Goal: Information Seeking & Learning: Learn about a topic

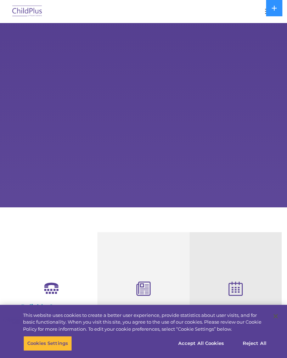
select select "MEDIUM"
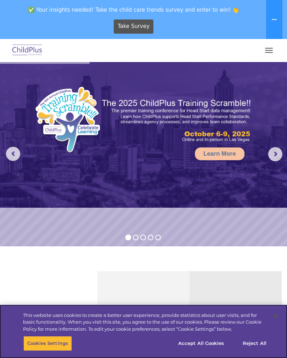
click at [51, 348] on button "Cookies Settings" at bounding box center [47, 343] width 49 height 15
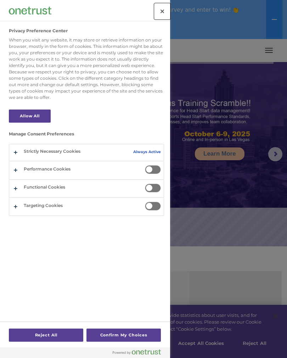
click at [158, 15] on button "Close" at bounding box center [162, 12] width 16 height 16
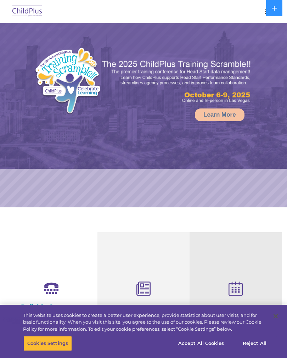
select select "MEDIUM"
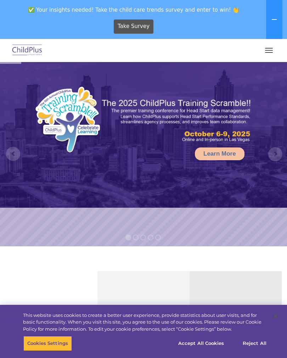
click at [267, 52] on span "button" at bounding box center [269, 52] width 8 height 1
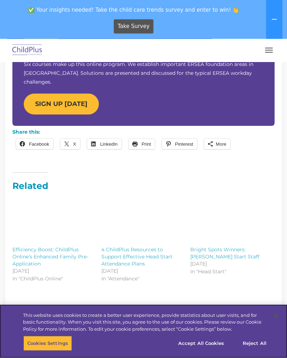
scroll to position [671, 0]
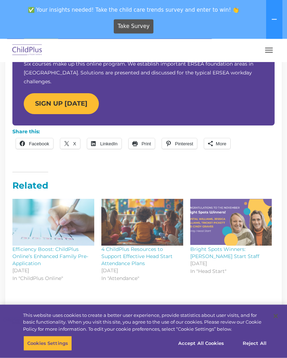
click at [48, 100] on strong "SIGN UP [DATE]" at bounding box center [61, 104] width 52 height 8
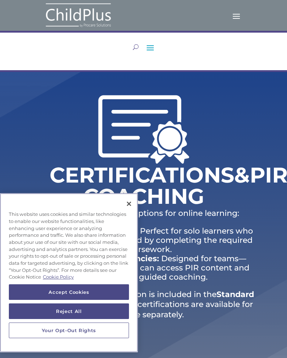
click at [125, 208] on button "Close" at bounding box center [129, 204] width 16 height 16
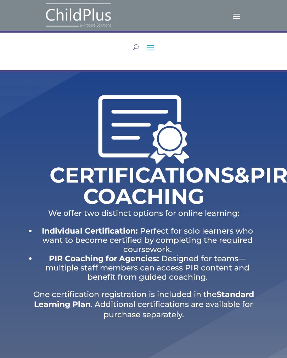
click at [231, 23] on div "Software Learn More Features Schedule A Demo Getting Started Assessments Learn …" at bounding box center [143, 15] width 201 height 29
click at [231, 21] on span at bounding box center [236, 15] width 11 height 11
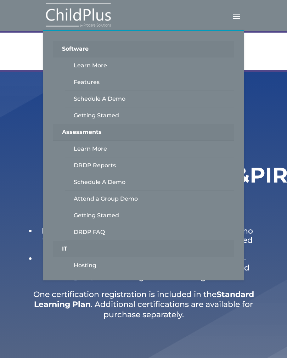
click at [283, 84] on div "Certifications & PIR Coaching We offer two distinct options for online learning…" at bounding box center [143, 218] width 287 height 293
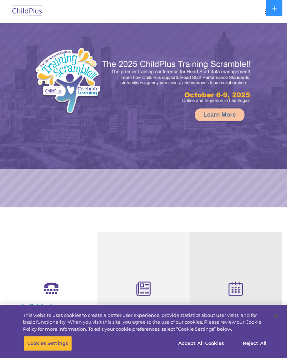
select select "MEDIUM"
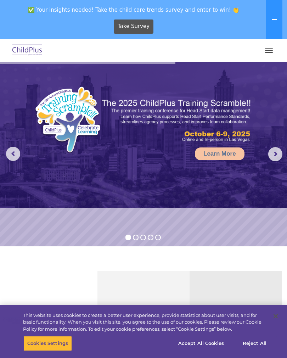
click at [273, 51] on button "button" at bounding box center [268, 50] width 15 height 11
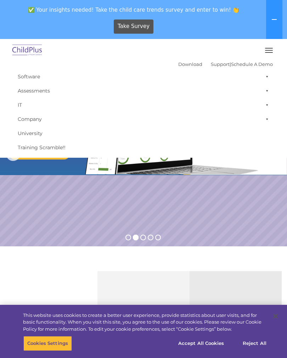
click at [272, 85] on link "Assessments" at bounding box center [143, 91] width 259 height 14
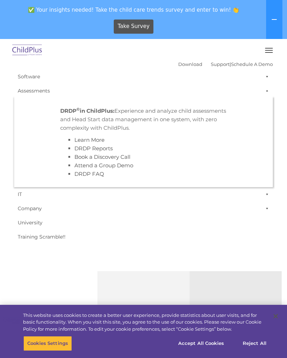
click at [268, 76] on span at bounding box center [265, 76] width 7 height 14
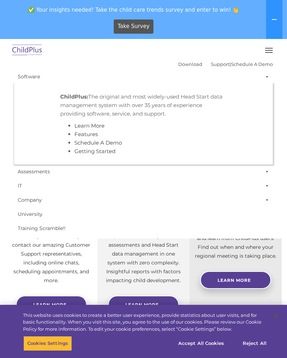
scroll to position [125, 0]
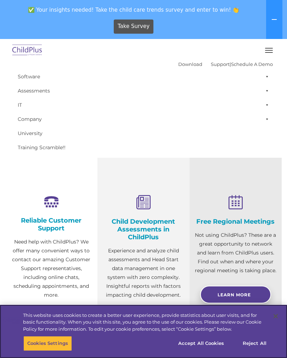
click at [199, 338] on button "Accept All Cookies" at bounding box center [200, 343] width 53 height 15
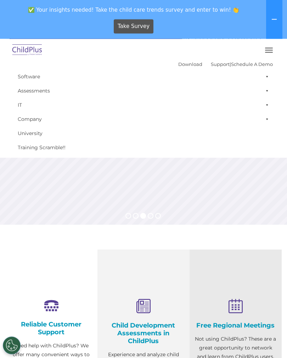
scroll to position [0, 0]
